Goal: Task Accomplishment & Management: Use online tool/utility

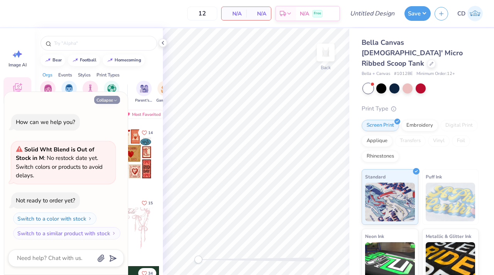
click at [107, 104] on button "Collapse" at bounding box center [107, 100] width 26 height 8
type textarea "x"
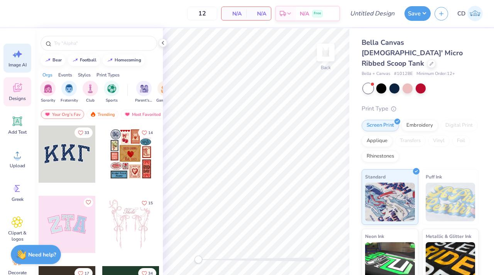
click at [9, 59] on div "Image AI" at bounding box center [17, 58] width 28 height 29
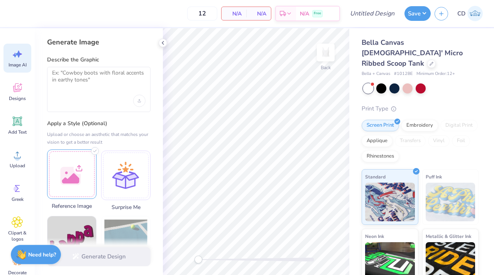
click at [81, 176] on div at bounding box center [71, 173] width 49 height 49
click at [101, 92] on div at bounding box center [98, 89] width 103 height 45
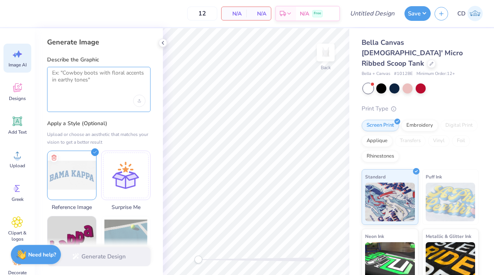
click at [92, 75] on textarea at bounding box center [98, 78] width 93 height 19
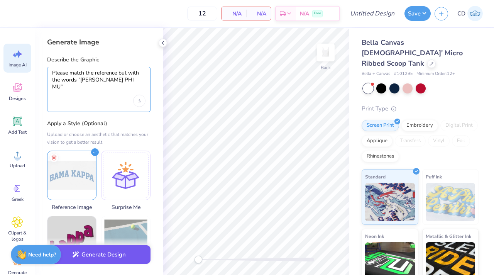
type textarea "Please match the reference but with the words "KNOX PHI MU""
click at [94, 257] on button "Generate Design" at bounding box center [98, 254] width 103 height 19
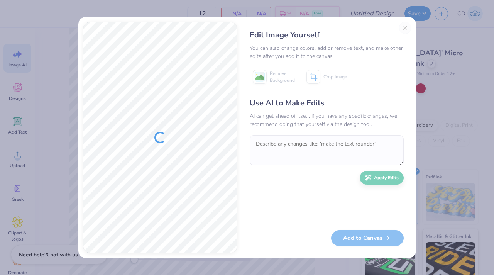
click at [403, 27] on div "Edit Image Yourself You can also change colors, add or remove text, and make ot…" at bounding box center [326, 138] width 169 height 232
click at [403, 28] on div "Edit Image Yourself You can also change colors, add or remove text, and make ot…" at bounding box center [326, 138] width 169 height 232
click at [364, 232] on div "Add to Canvas" at bounding box center [327, 238] width 154 height 16
click at [402, 29] on div "Edit Image Yourself" at bounding box center [327, 35] width 154 height 12
drag, startPoint x: 415, startPoint y: 29, endPoint x: 365, endPoint y: 31, distance: 50.2
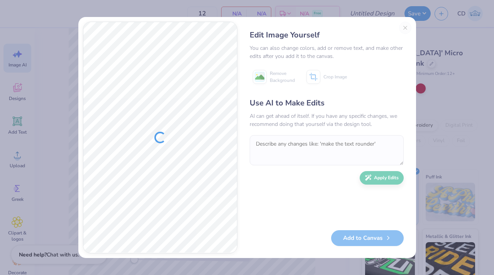
click at [411, 29] on div "Edit Image Yourself You can also change colors, add or remove text, and make ot…" at bounding box center [247, 137] width 338 height 241
click at [73, 79] on div "Edit Image Yourself You can also change colors, add or remove text, and make ot…" at bounding box center [247, 137] width 494 height 275
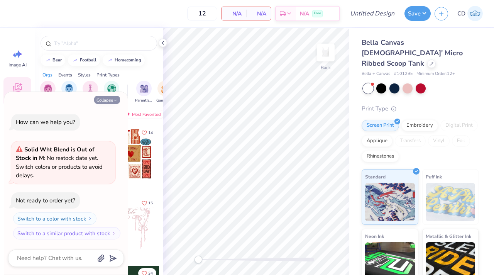
click at [115, 103] on icon "button" at bounding box center [115, 100] width 5 height 5
type textarea "x"
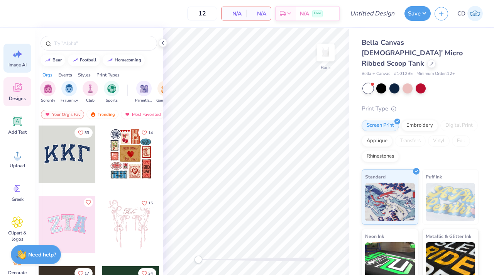
click at [18, 63] on span "Image AI" at bounding box center [17, 65] width 18 height 6
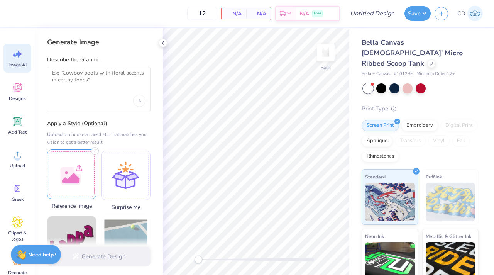
click at [83, 169] on div at bounding box center [71, 173] width 49 height 49
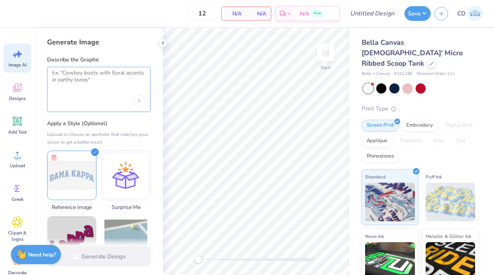
click at [137, 74] on textarea at bounding box center [98, 78] width 93 height 19
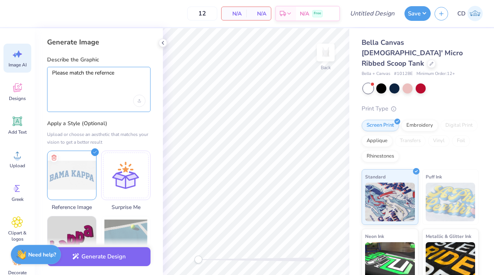
click at [102, 74] on textarea "Please match the refernce" at bounding box center [98, 78] width 93 height 19
click at [127, 68] on div "Please match the reference" at bounding box center [98, 89] width 103 height 45
click at [126, 76] on textarea "Please match the reference" at bounding box center [98, 78] width 93 height 19
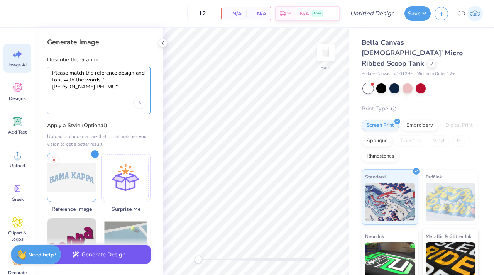
type textarea "Please match the reference design and font with the words "KNOX PHI MU""
click at [130, 250] on button "Generate Design" at bounding box center [98, 254] width 103 height 19
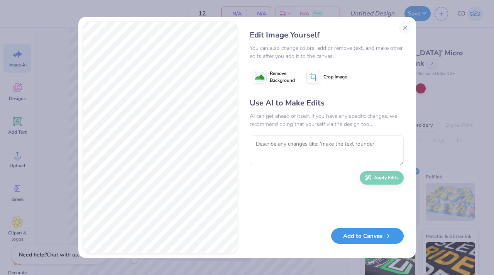
click at [357, 232] on button "Add to Canvas" at bounding box center [367, 236] width 73 height 16
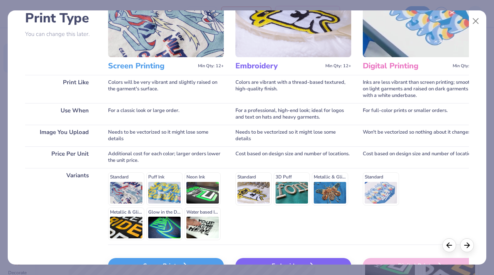
scroll to position [110, 0]
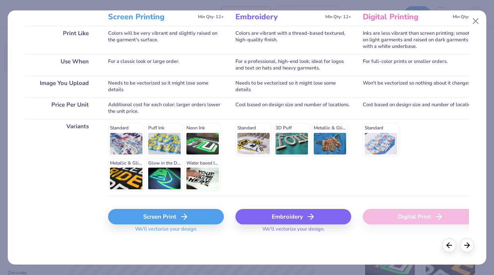
click at [177, 212] on div "Screen Print" at bounding box center [166, 216] width 116 height 15
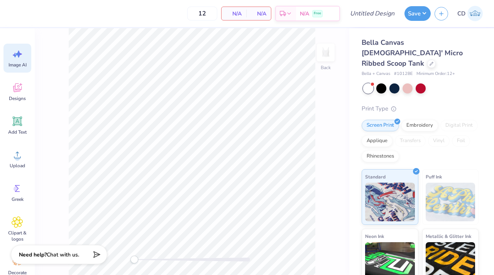
scroll to position [0, 0]
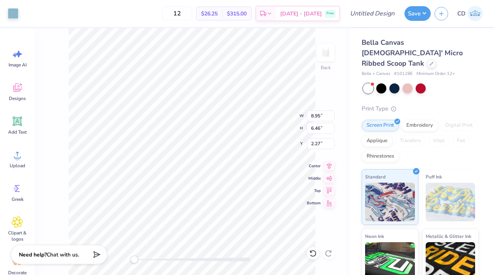
type input "6.47"
type input "4.67"
type input "4.06"
type input "4.69"
type input "3.38"
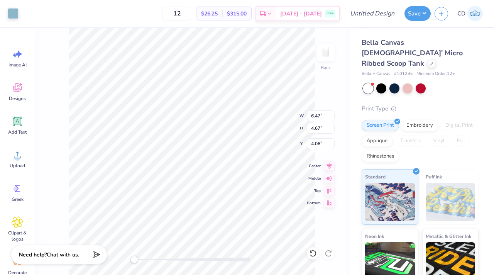
type input "2.00"
click at [329, 167] on icon at bounding box center [329, 165] width 5 height 7
click at [21, 119] on icon at bounding box center [17, 121] width 9 height 9
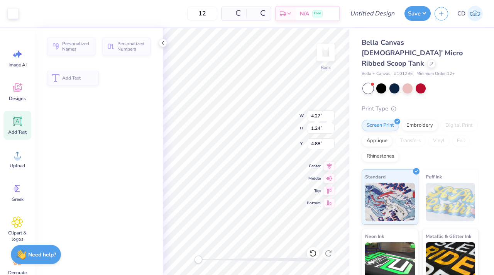
type input "4.27"
type input "1.24"
type input "4.88"
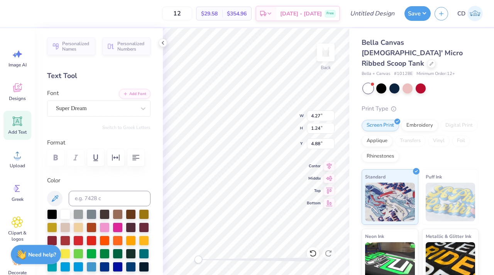
scroll to position [6, 1]
type textarea "\"
click at [167, 44] on div at bounding box center [163, 43] width 8 height 8
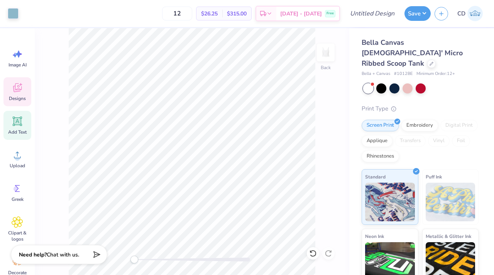
click at [19, 96] on span "Designs" at bounding box center [17, 98] width 17 height 6
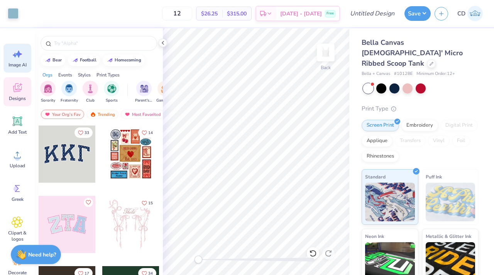
click at [11, 58] on div "Image AI" at bounding box center [17, 58] width 28 height 29
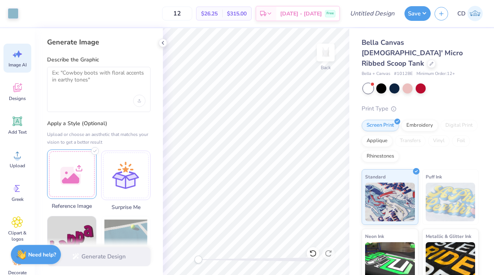
click at [61, 169] on div at bounding box center [71, 173] width 49 height 49
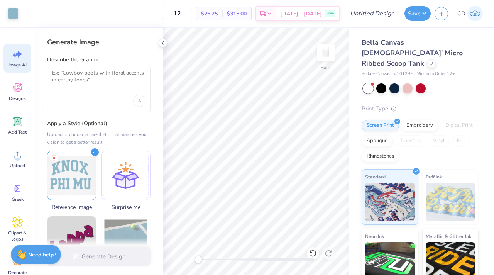
click at [115, 110] on div at bounding box center [98, 89] width 103 height 45
click at [112, 98] on div at bounding box center [98, 101] width 93 height 12
click at [98, 79] on textarea at bounding box center [98, 78] width 93 height 19
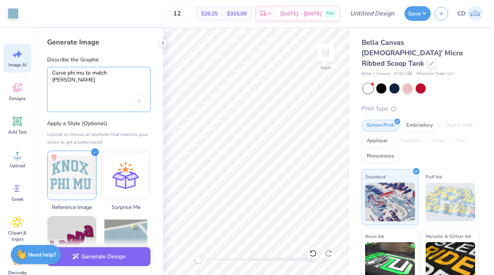
type textarea "Curve phi mu to match knox"
click at [105, 274] on div "Generate Design" at bounding box center [99, 256] width 128 height 37
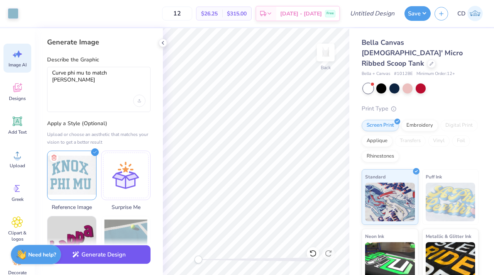
click at [106, 260] on button "Generate Design" at bounding box center [98, 254] width 103 height 19
